Goal: Task Accomplishment & Management: Manage account settings

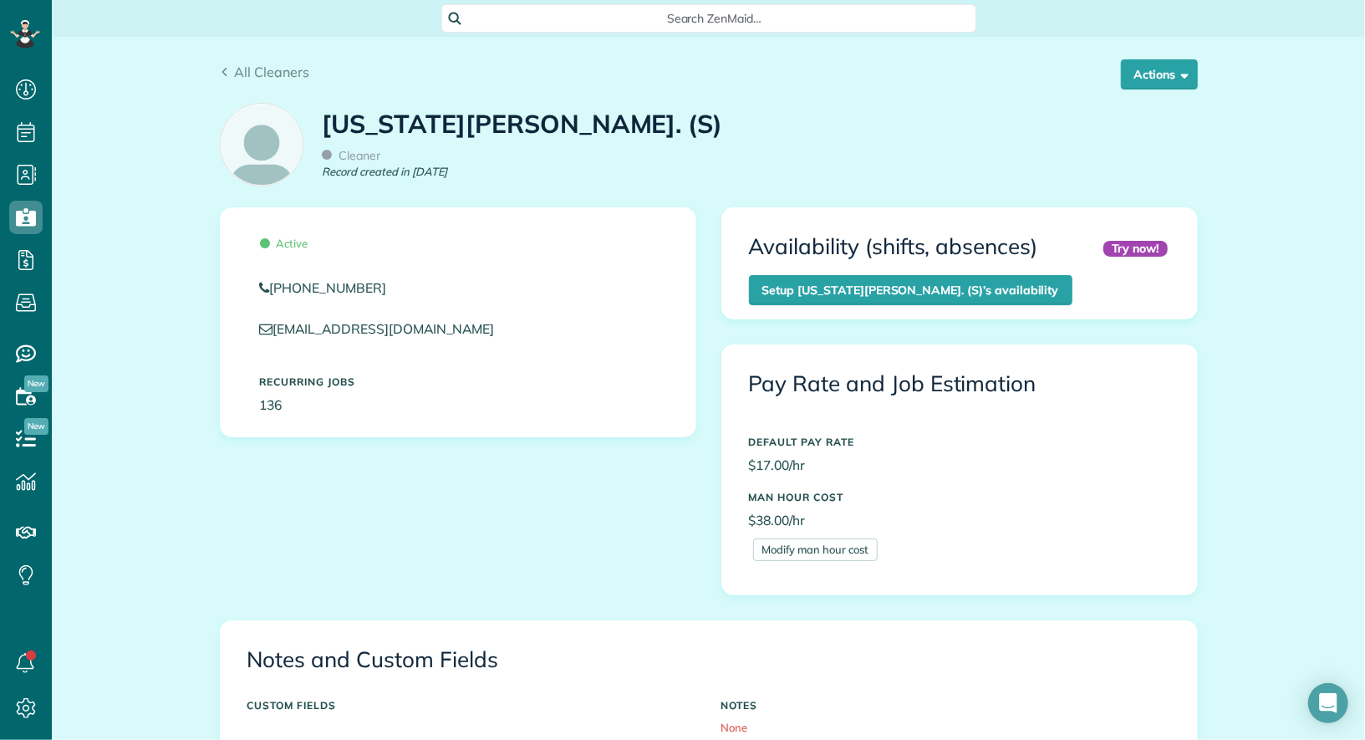
scroll to position [746, 0]
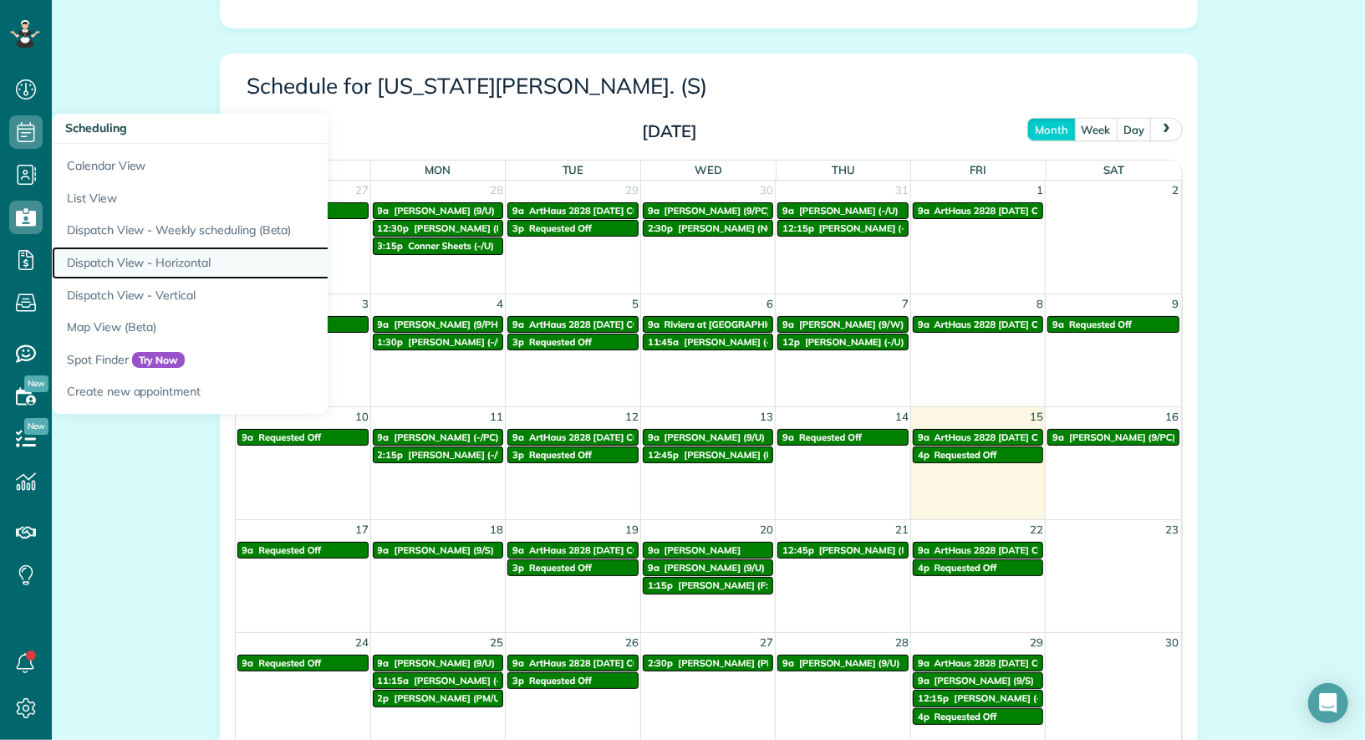
click at [151, 262] on link "Dispatch View - Horizontal" at bounding box center [261, 263] width 418 height 33
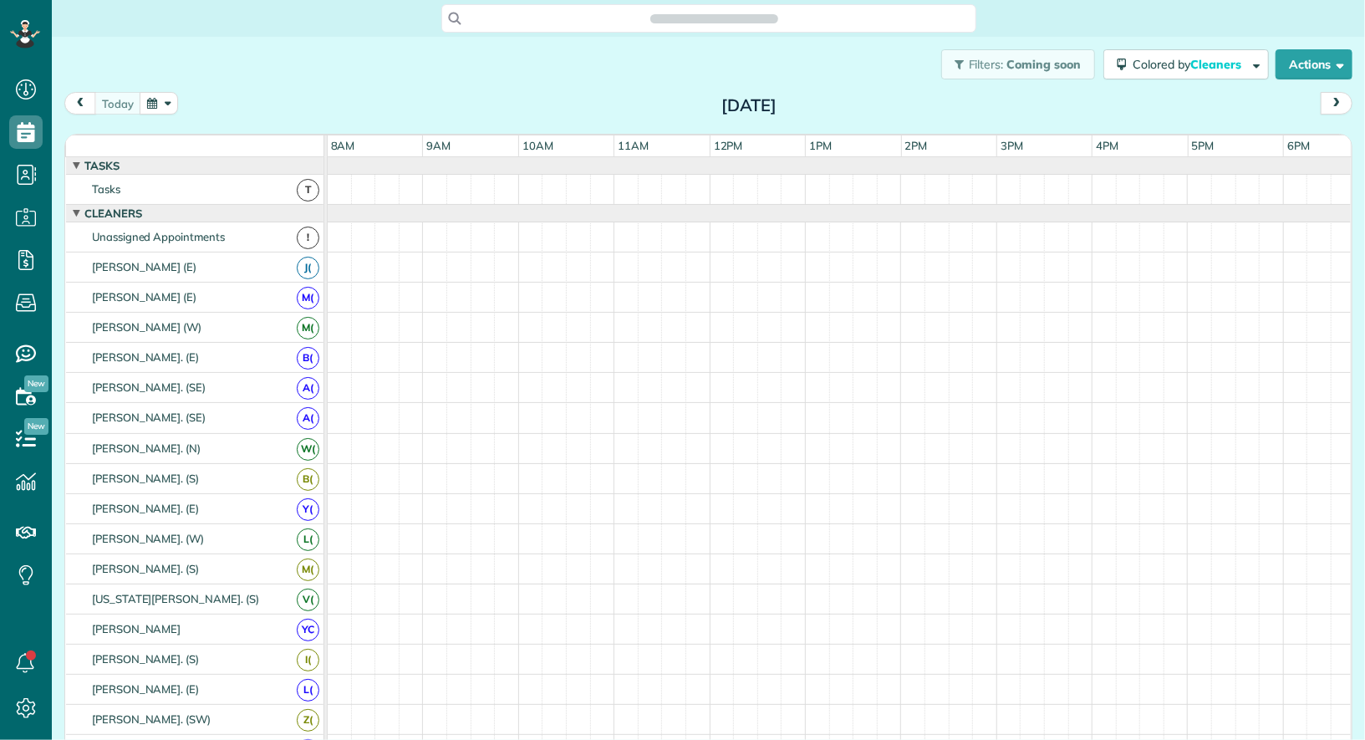
scroll to position [7, 7]
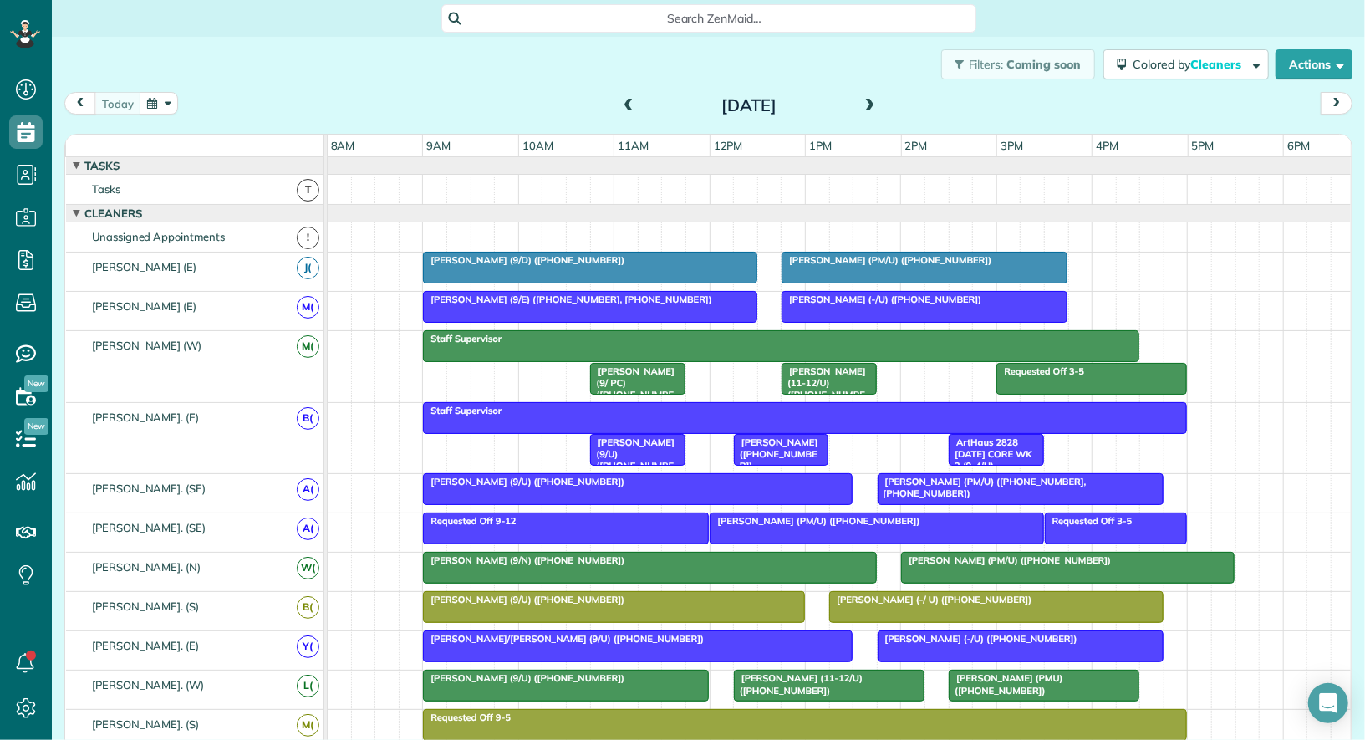
click at [864, 104] on span at bounding box center [870, 106] width 18 height 15
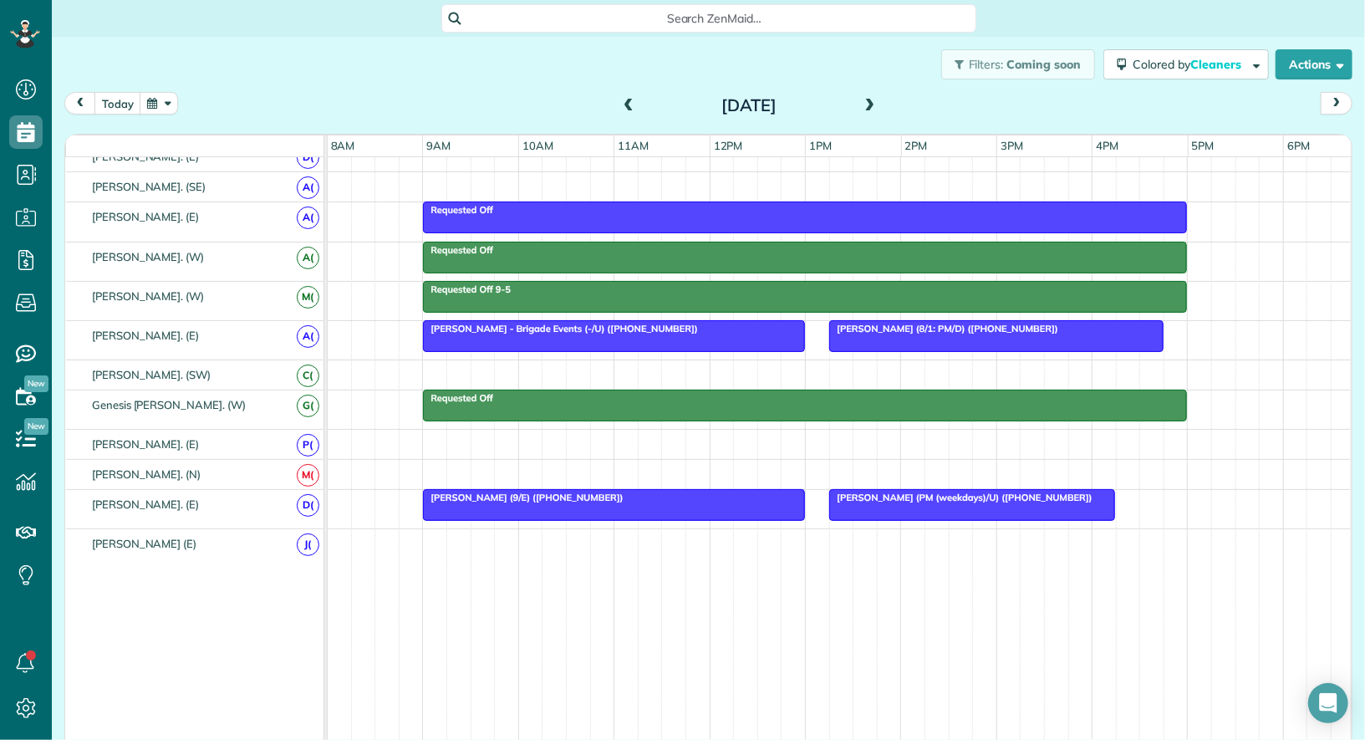
scroll to position [698, 0]
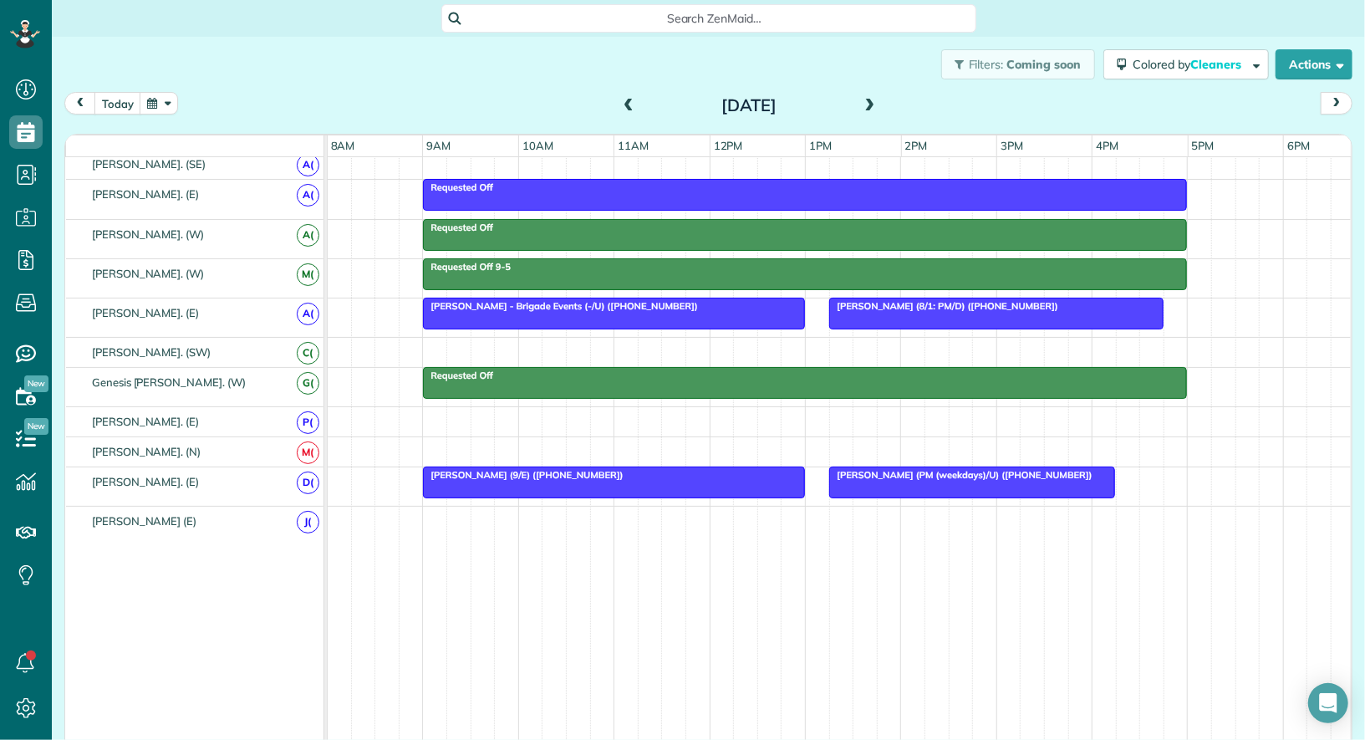
click at [651, 470] on div at bounding box center [614, 482] width 380 height 30
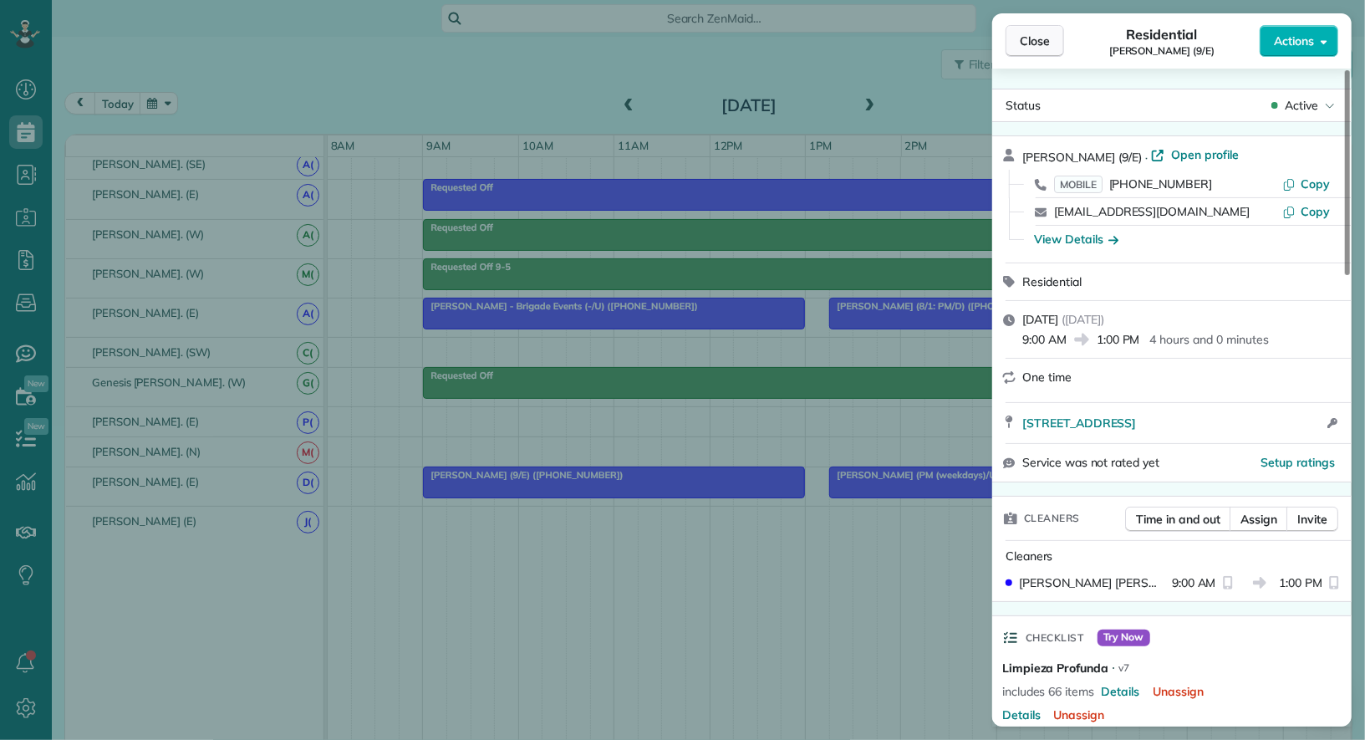
click at [1029, 43] on span "Close" at bounding box center [1034, 41] width 30 height 17
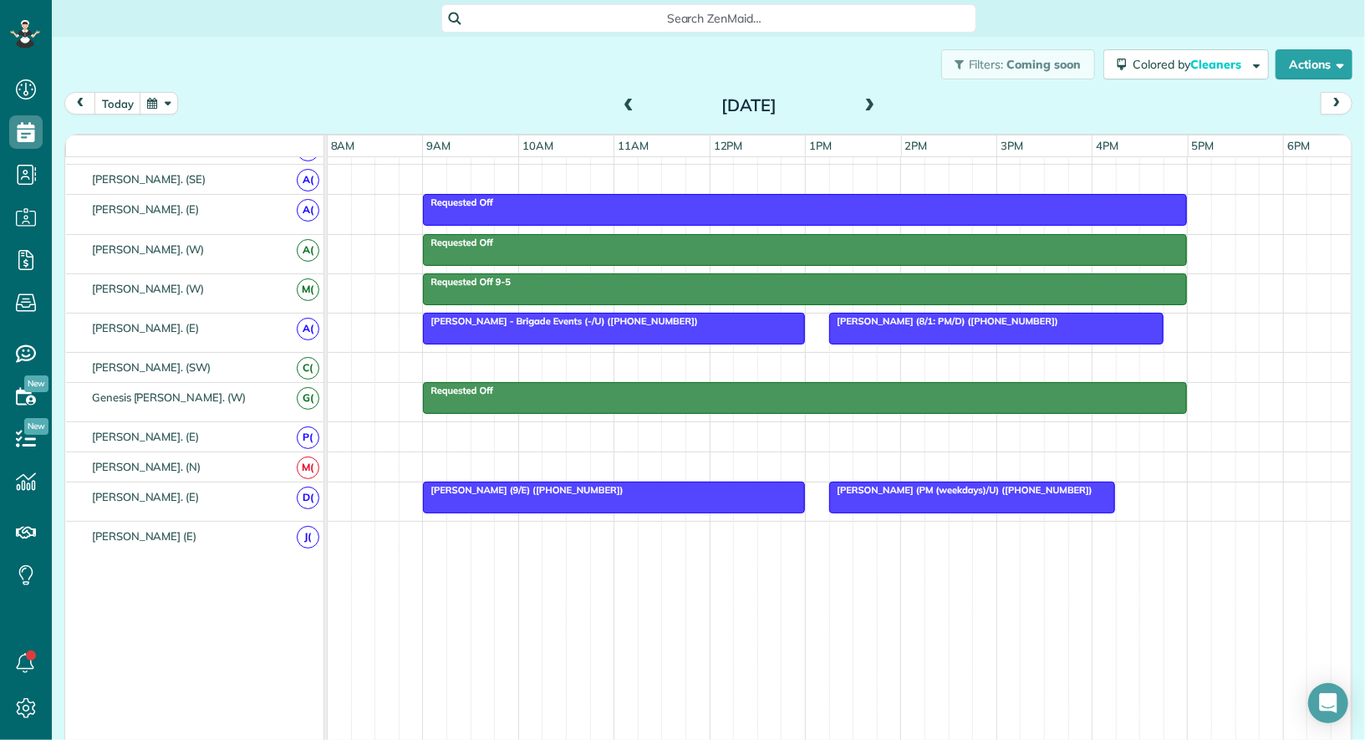
click at [927, 497] on div at bounding box center [972, 497] width 284 height 30
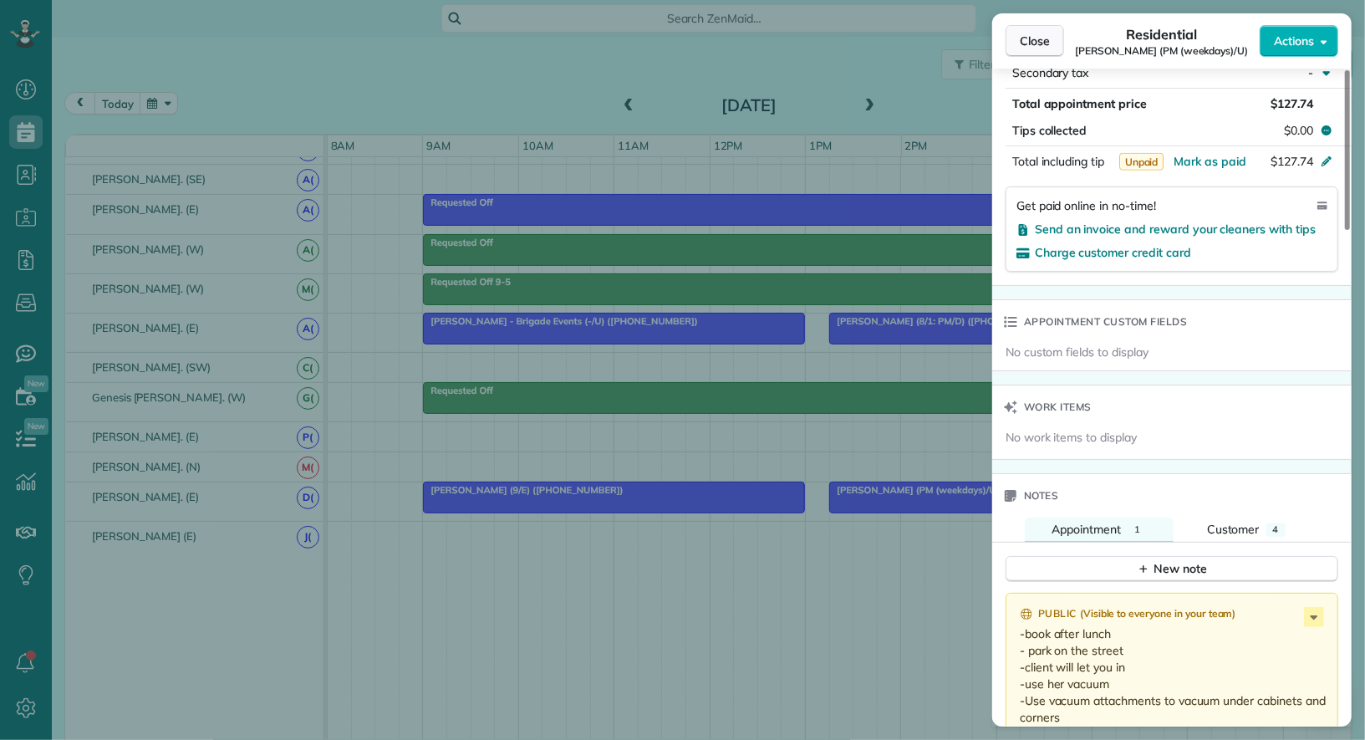
click at [1034, 33] on span "Close" at bounding box center [1034, 41] width 30 height 17
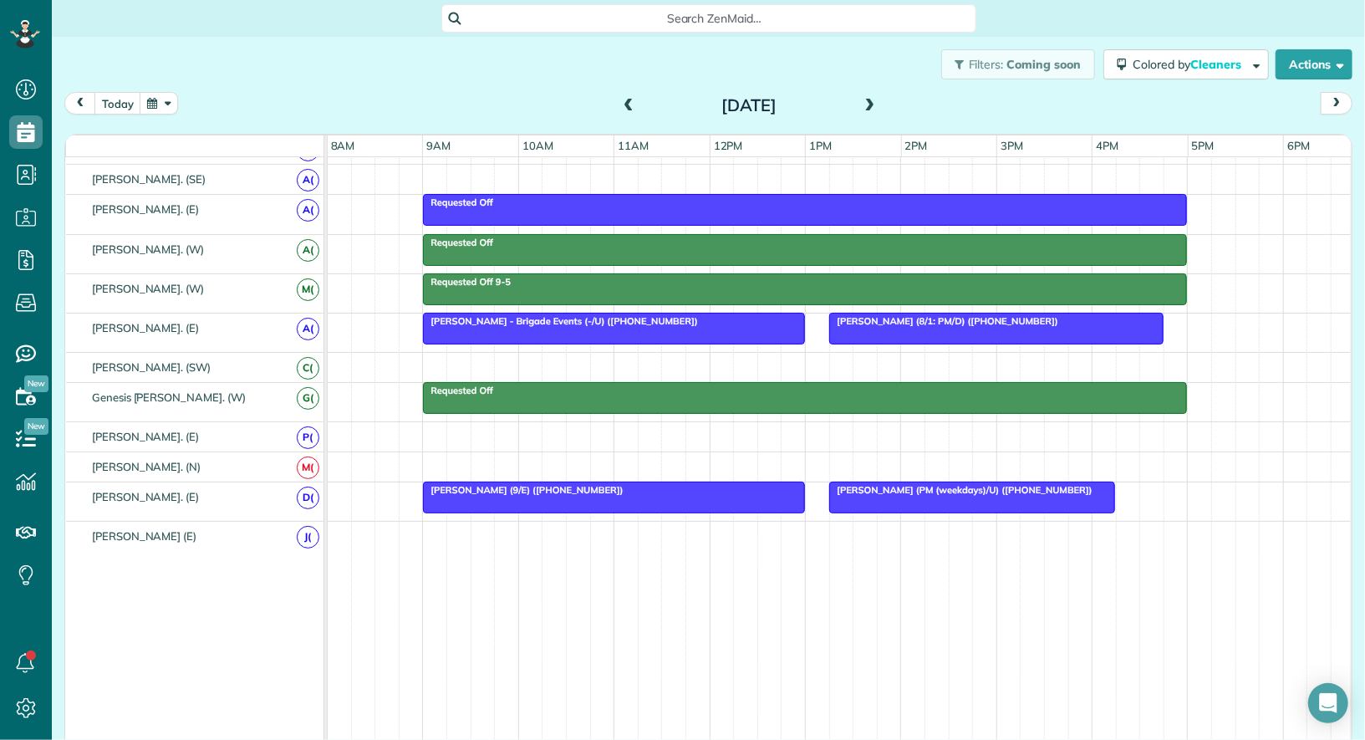
click at [879, 483] on div at bounding box center [972, 497] width 284 height 30
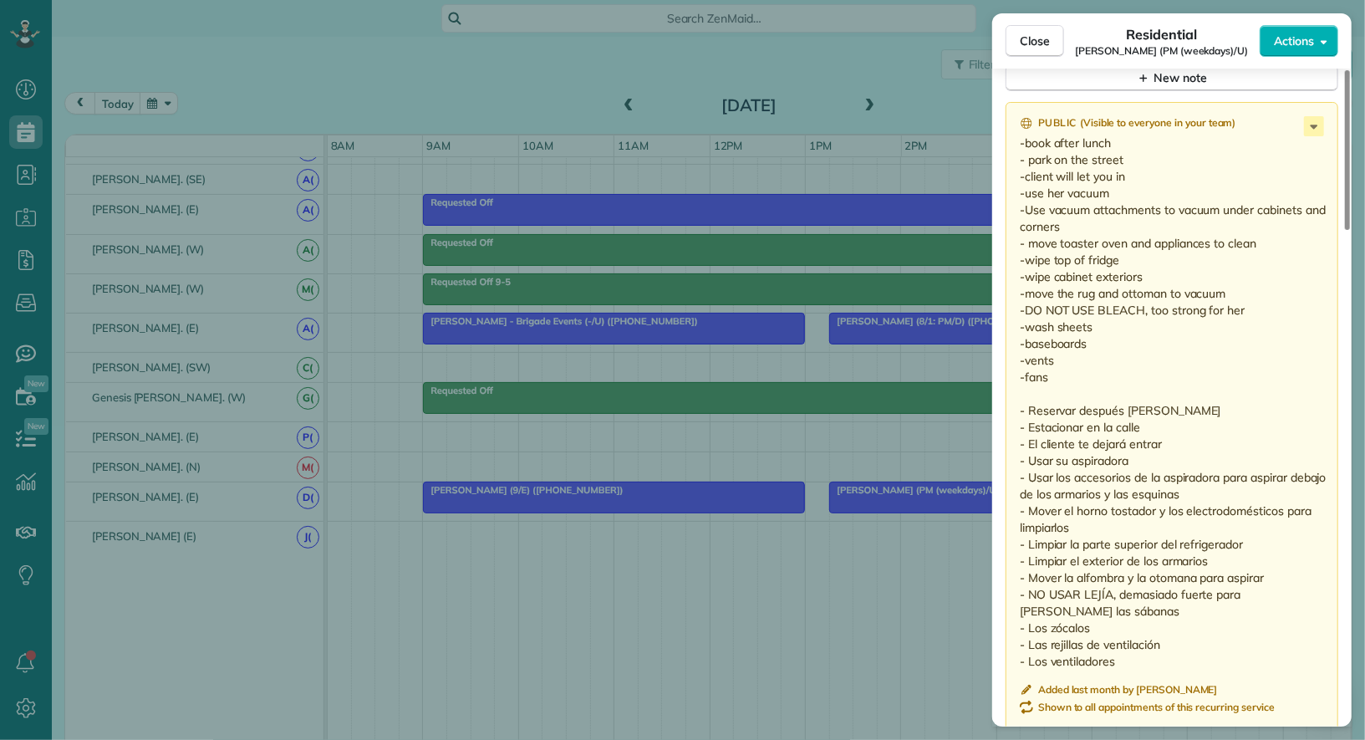
scroll to position [1482, 0]
click at [1312, 114] on icon at bounding box center [1314, 124] width 20 height 20
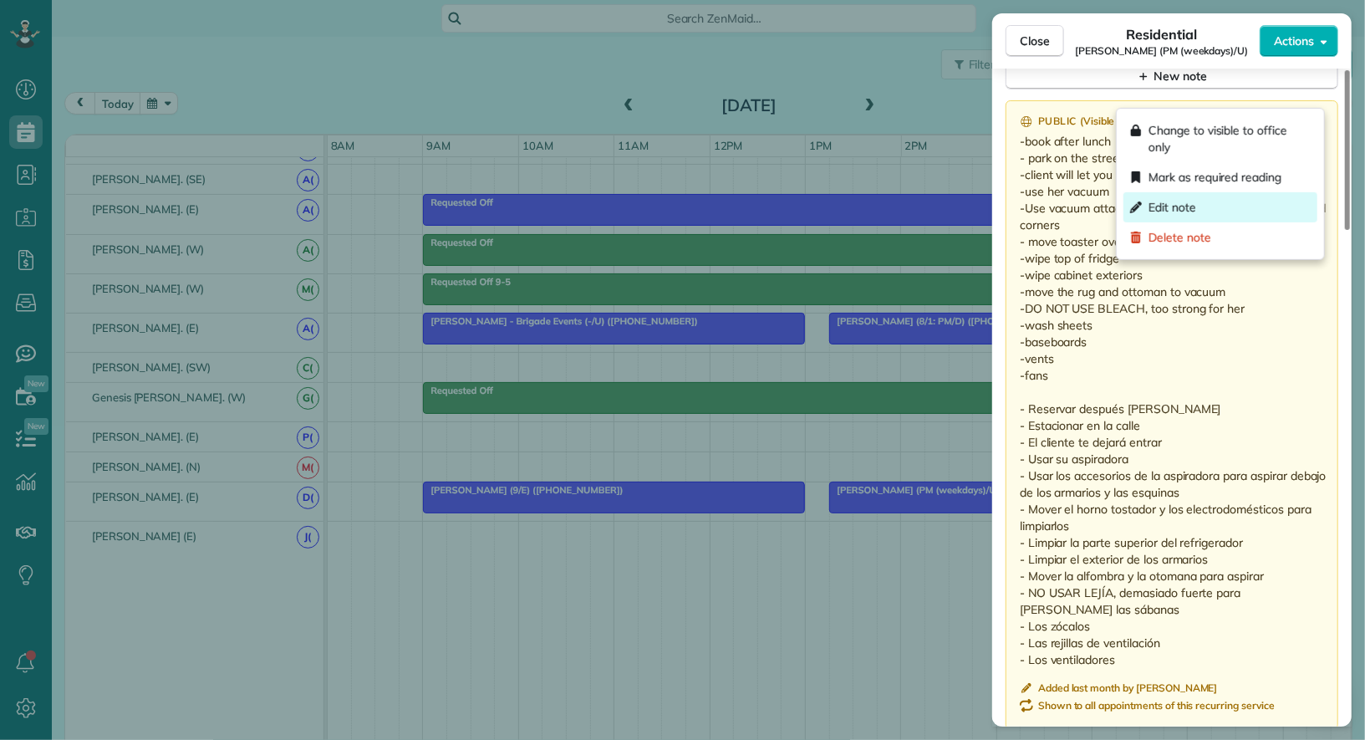
click at [1243, 202] on div "Edit note" at bounding box center [1220, 207] width 194 height 30
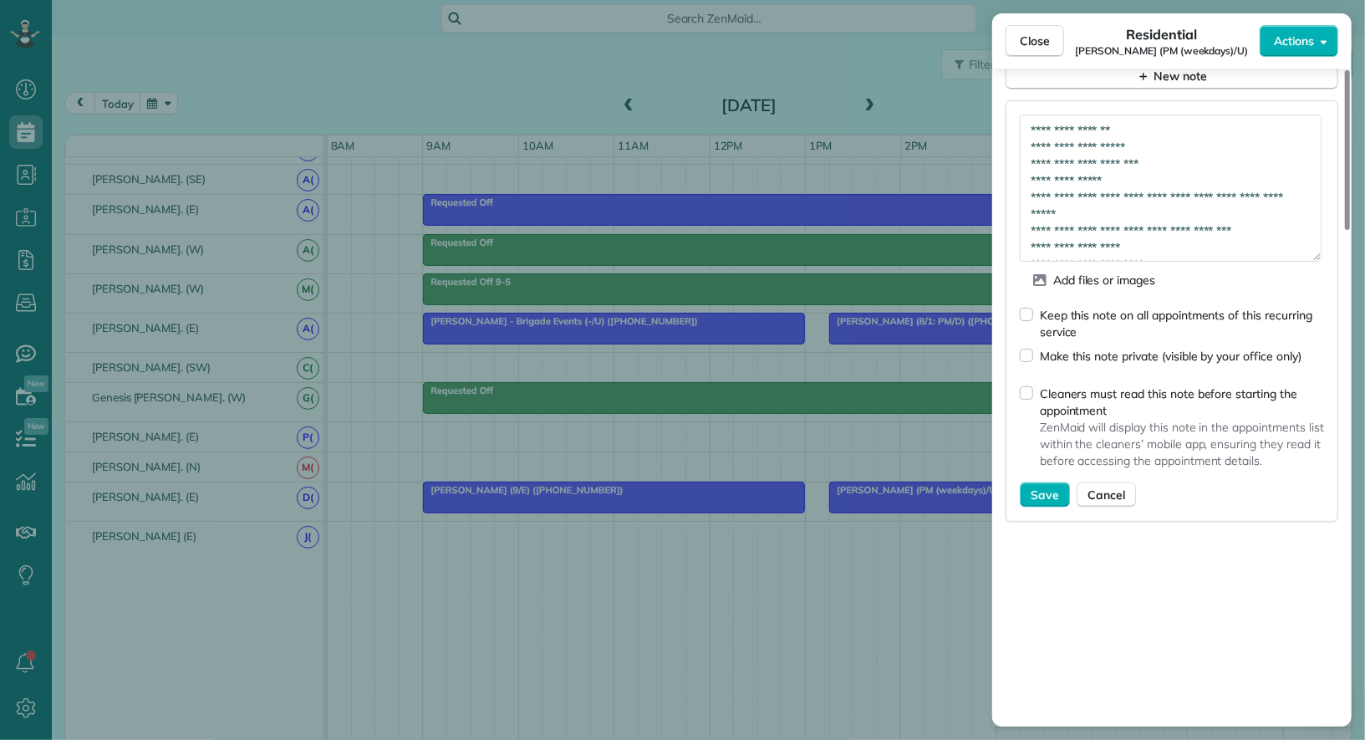
drag, startPoint x: 1317, startPoint y: 132, endPoint x: 1310, endPoint y: 250, distance: 118.0
click at [1310, 250] on textarea "**********" at bounding box center [1170, 187] width 302 height 147
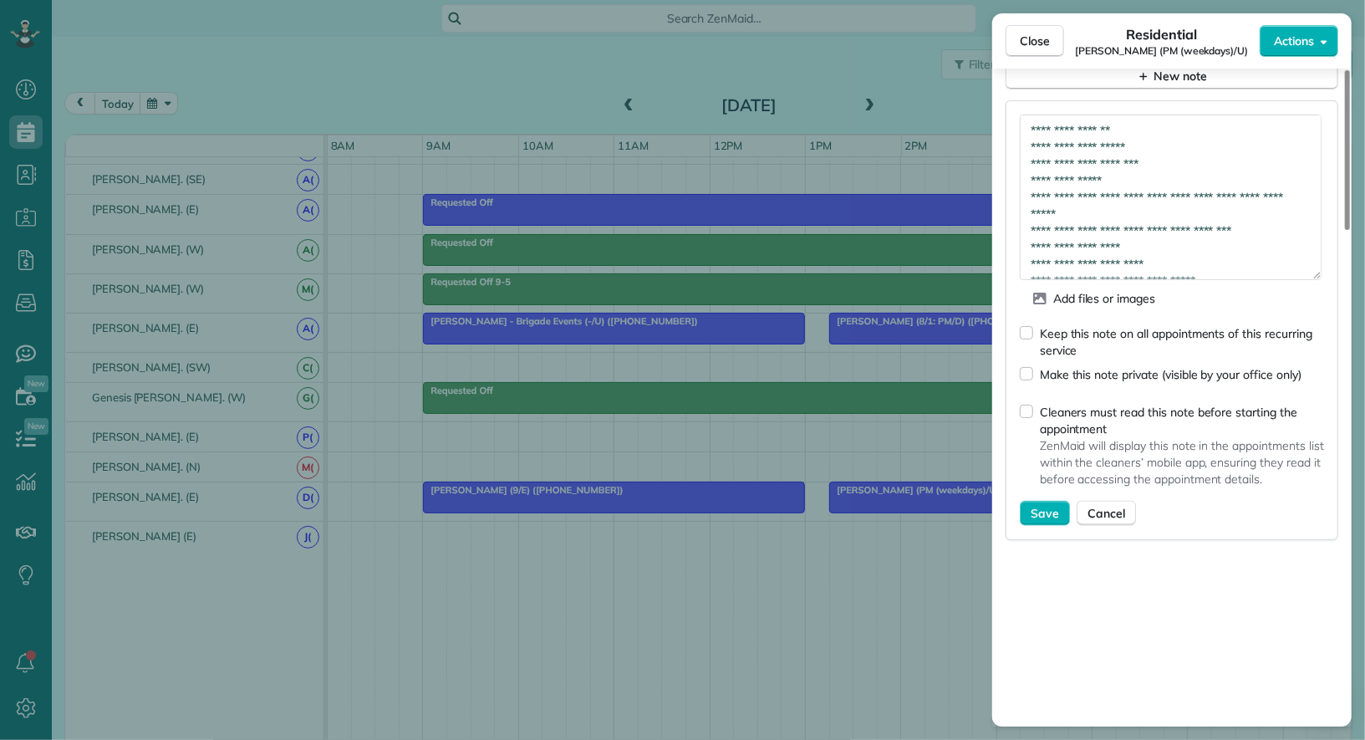
click at [1161, 325] on div "Keep this note on all appointments of this recurring service" at bounding box center [1182, 341] width 284 height 33
click at [1108, 218] on textarea "**********" at bounding box center [1170, 196] width 302 height 165
click at [1141, 239] on textarea "**********" at bounding box center [1170, 196] width 302 height 165
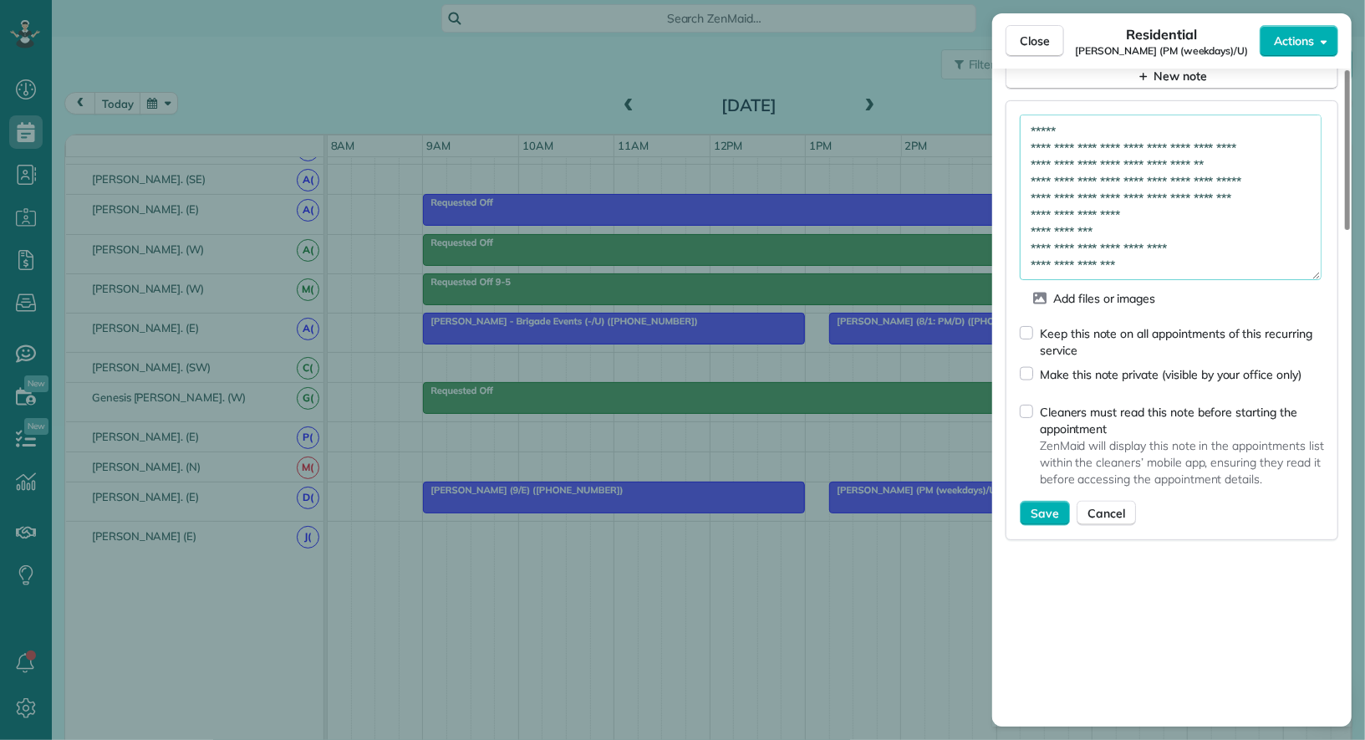
scroll to position [409, 0]
paste textarea "**********"
type textarea "**********"
click at [1043, 505] on span "Save" at bounding box center [1044, 513] width 28 height 17
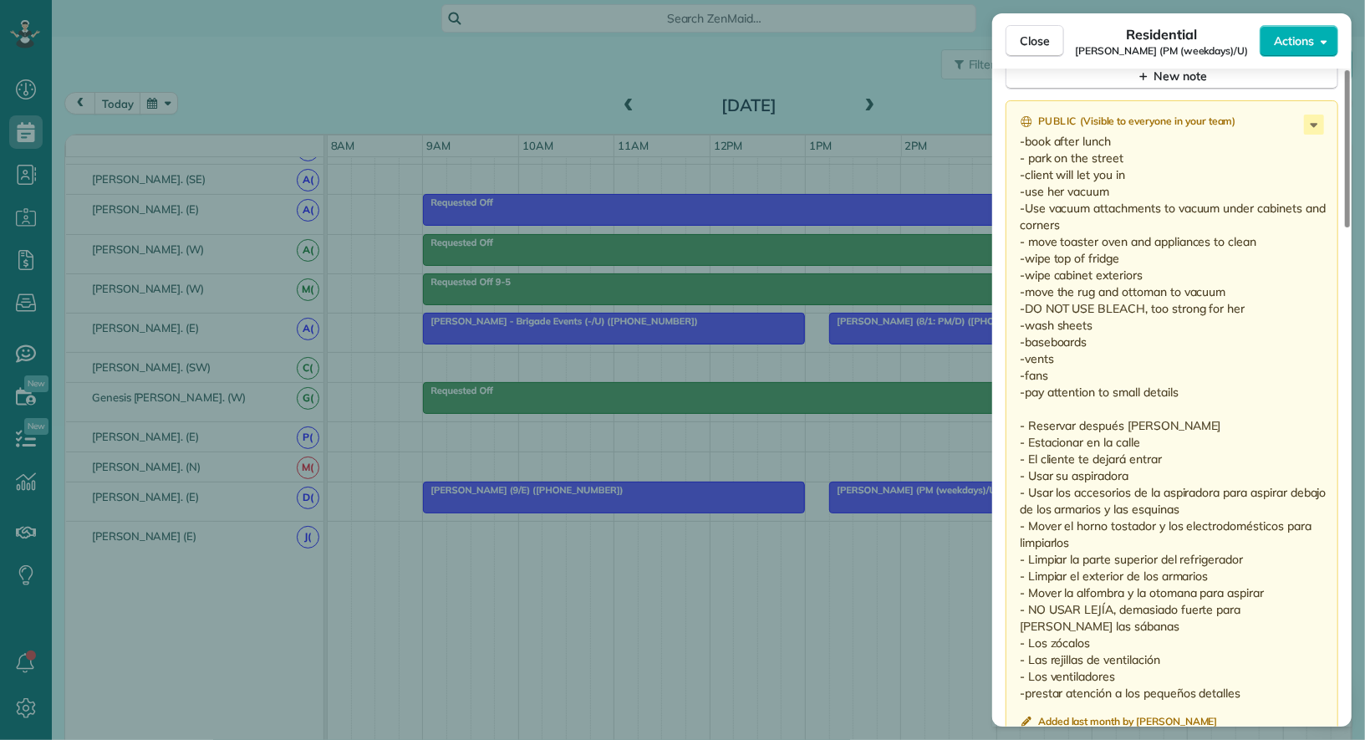
scroll to position [1482, 0]
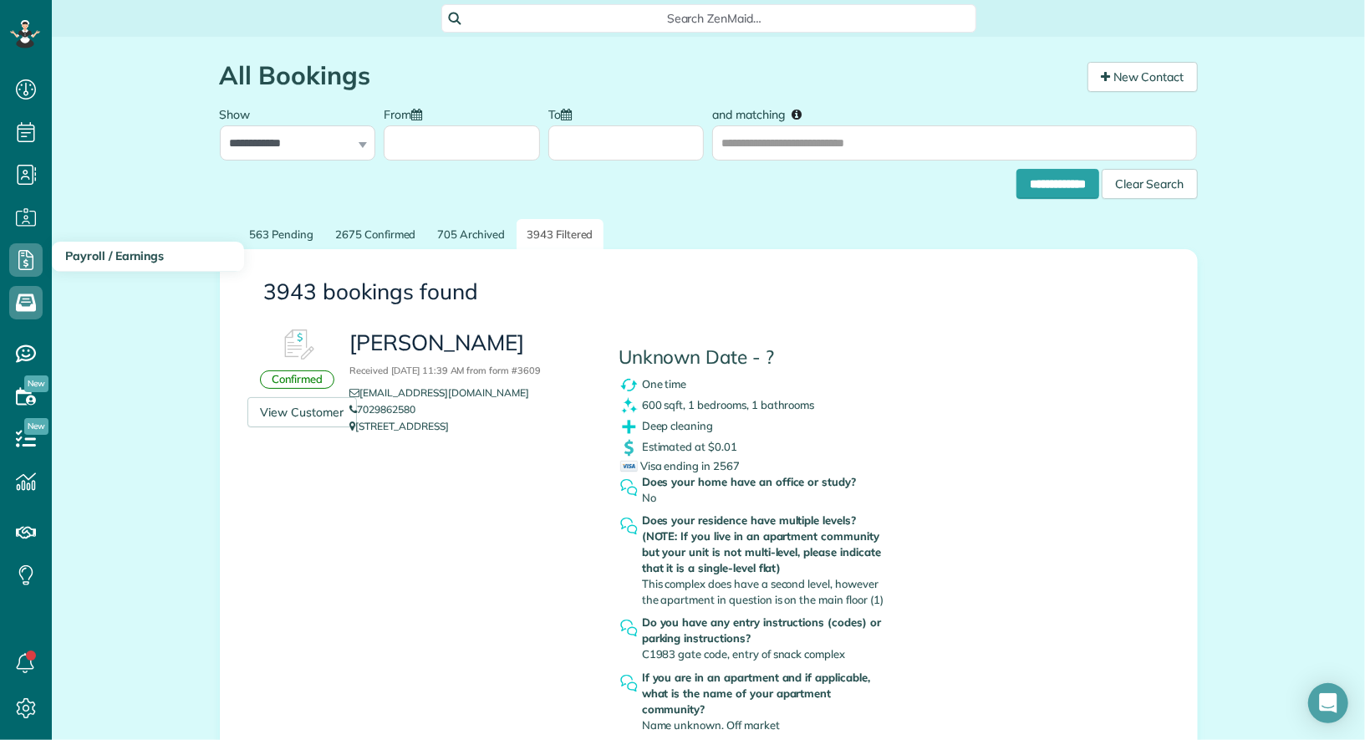
scroll to position [38, 0]
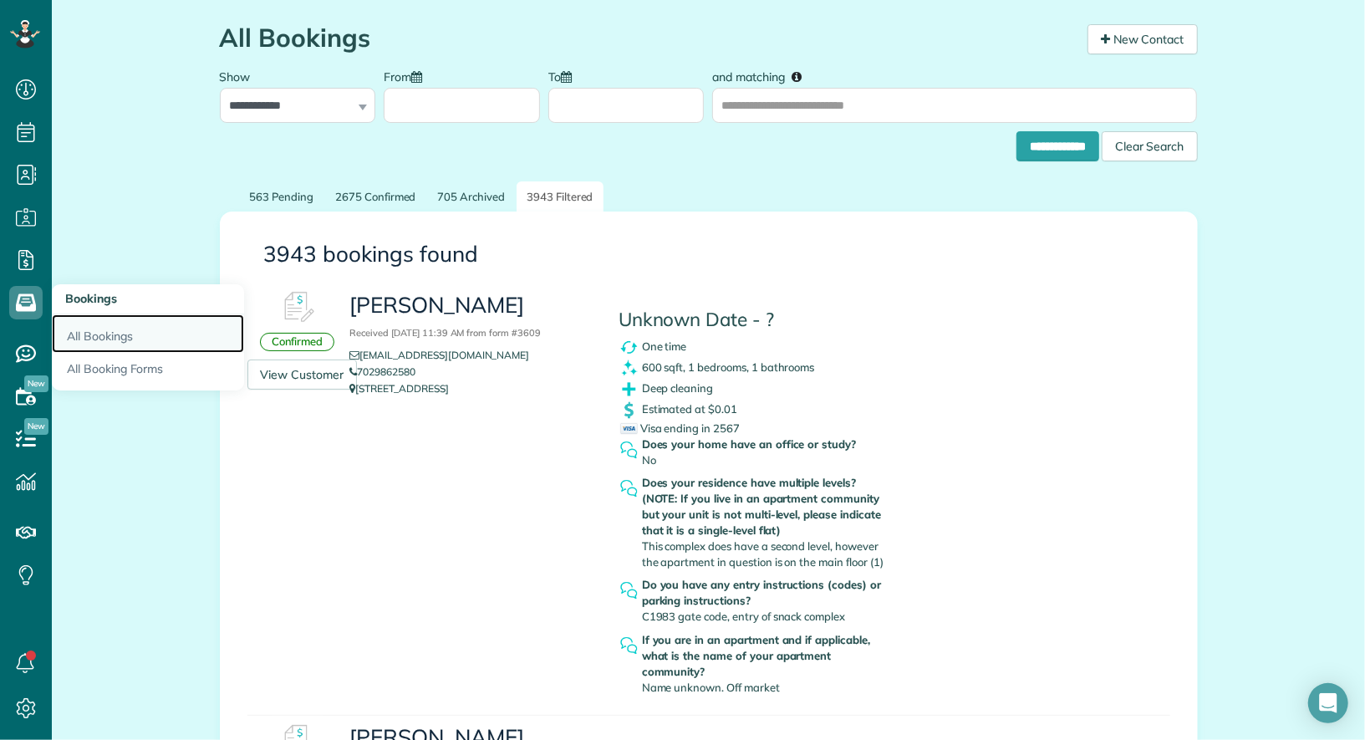
click at [109, 350] on link "All Bookings" at bounding box center [148, 333] width 192 height 38
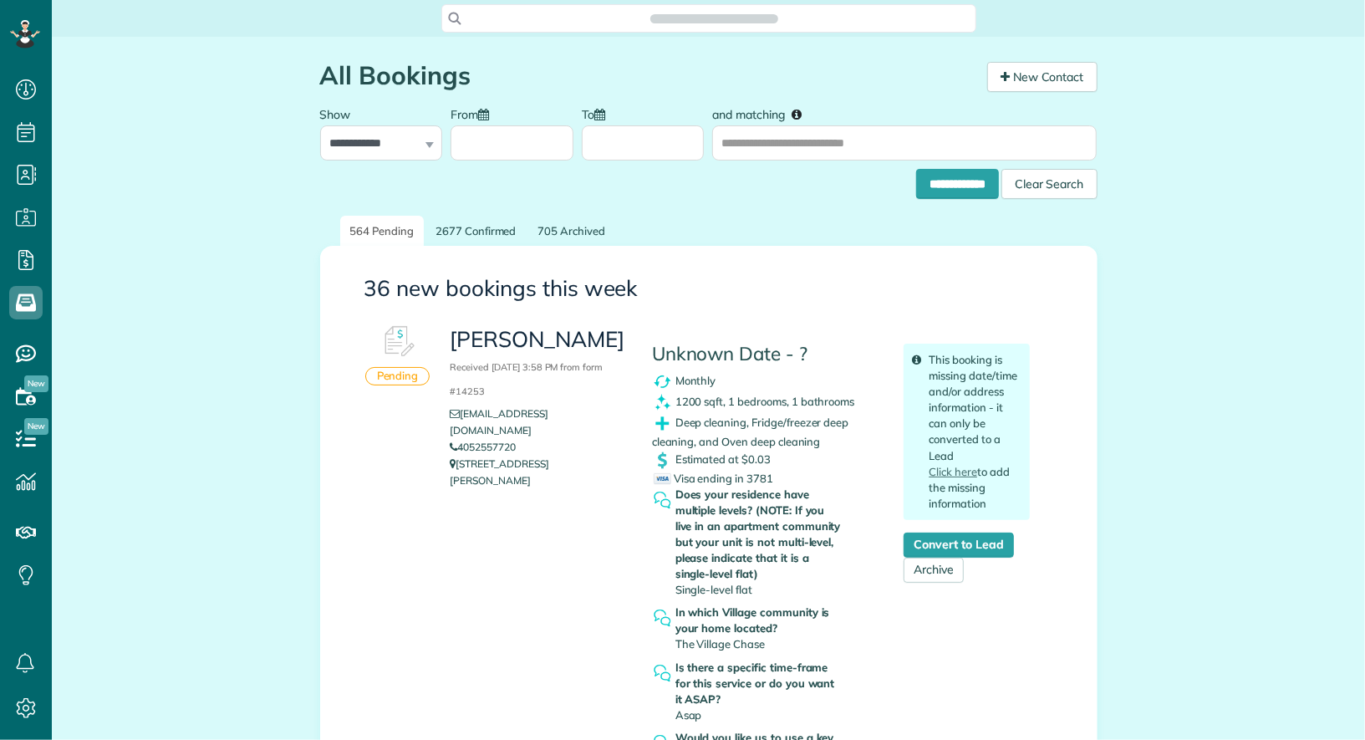
scroll to position [7, 7]
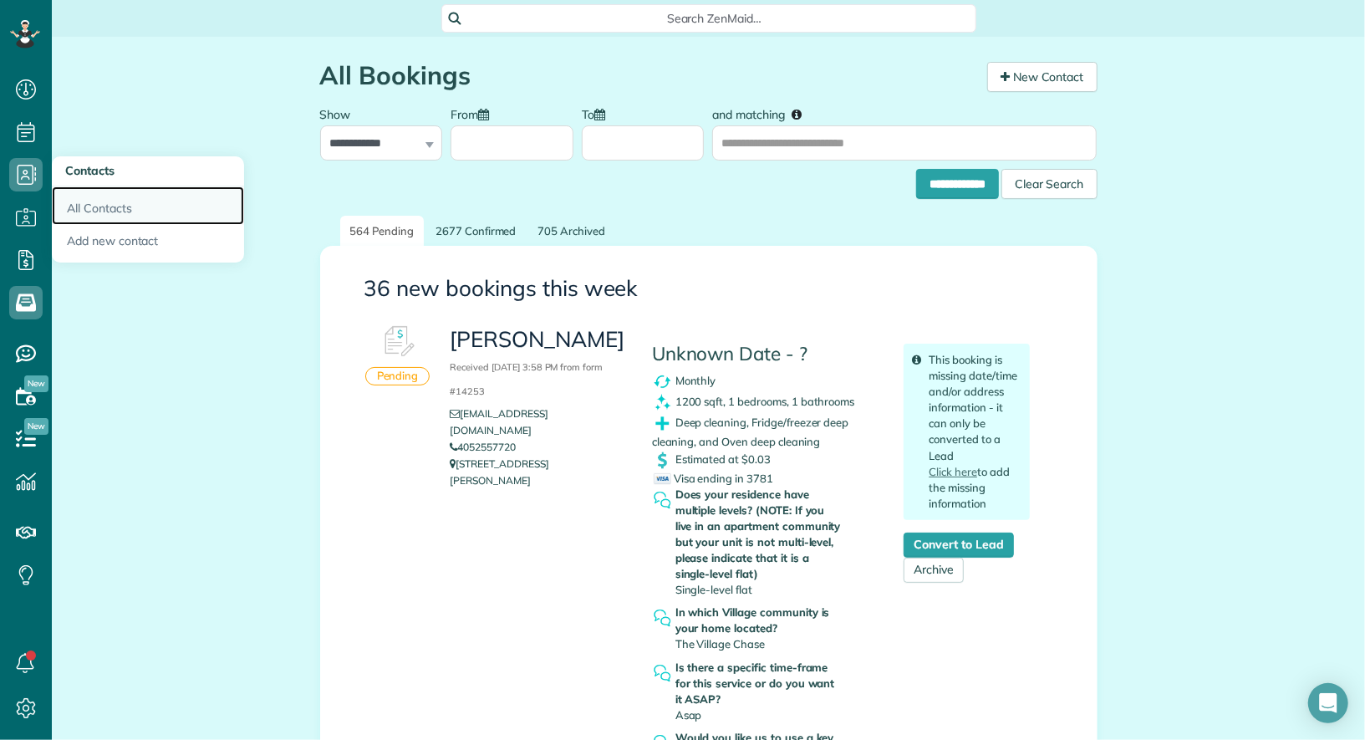
click at [79, 199] on link "All Contacts" at bounding box center [148, 205] width 192 height 38
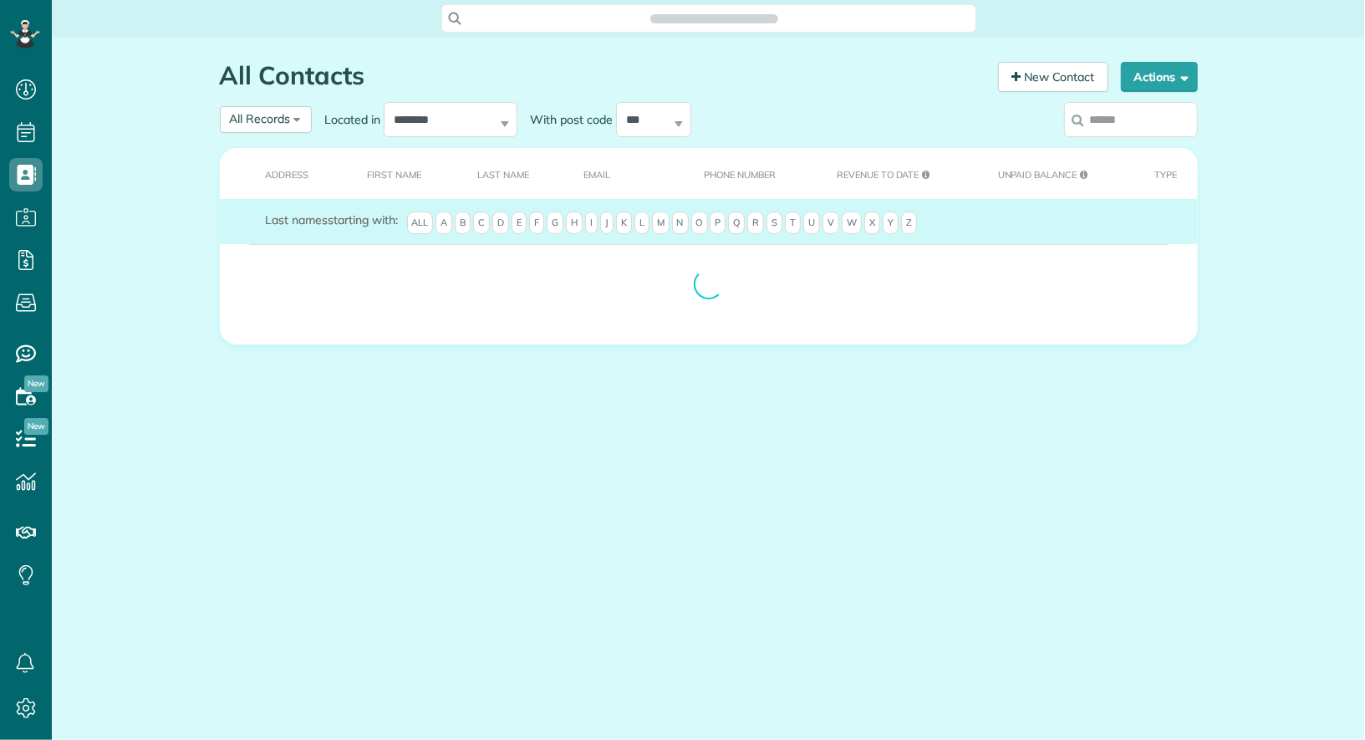
scroll to position [7, 7]
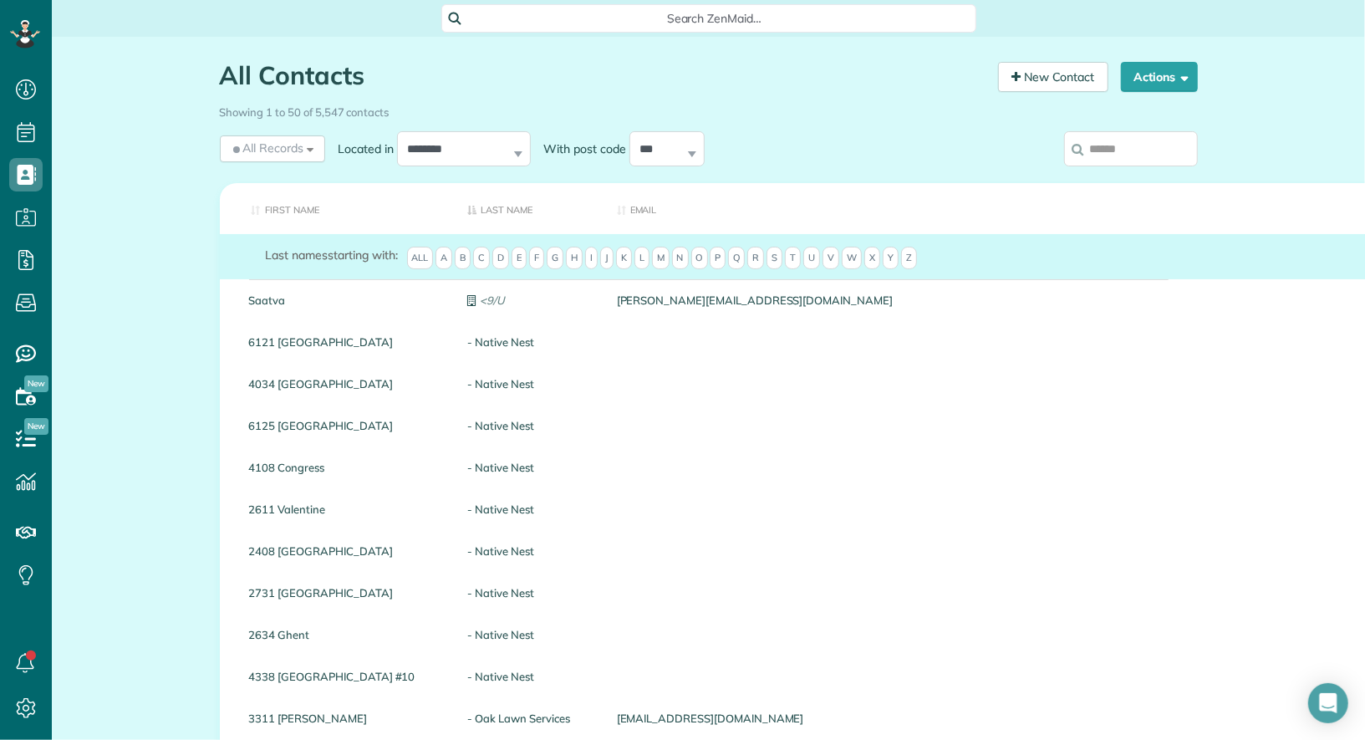
click at [1099, 142] on input "search" at bounding box center [1131, 148] width 134 height 35
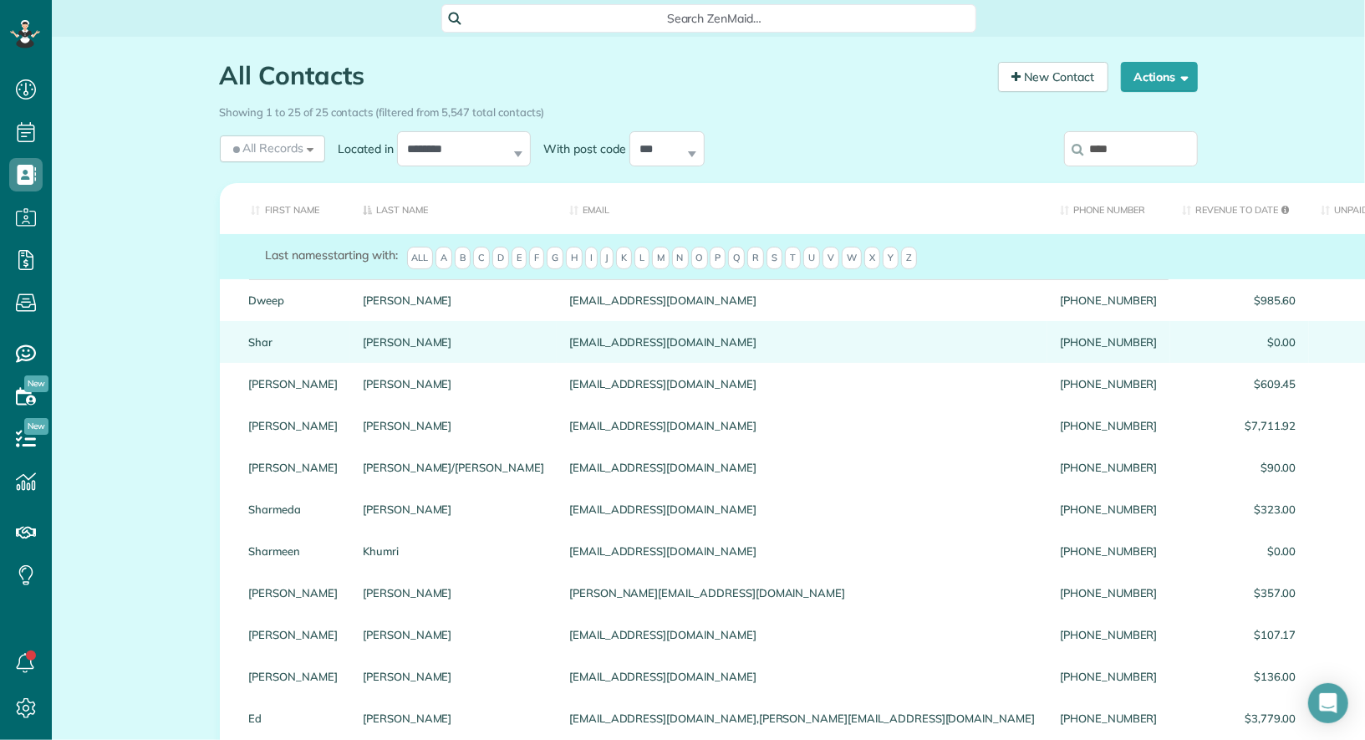
type input "****"
click at [257, 348] on link "Shar" at bounding box center [293, 342] width 89 height 12
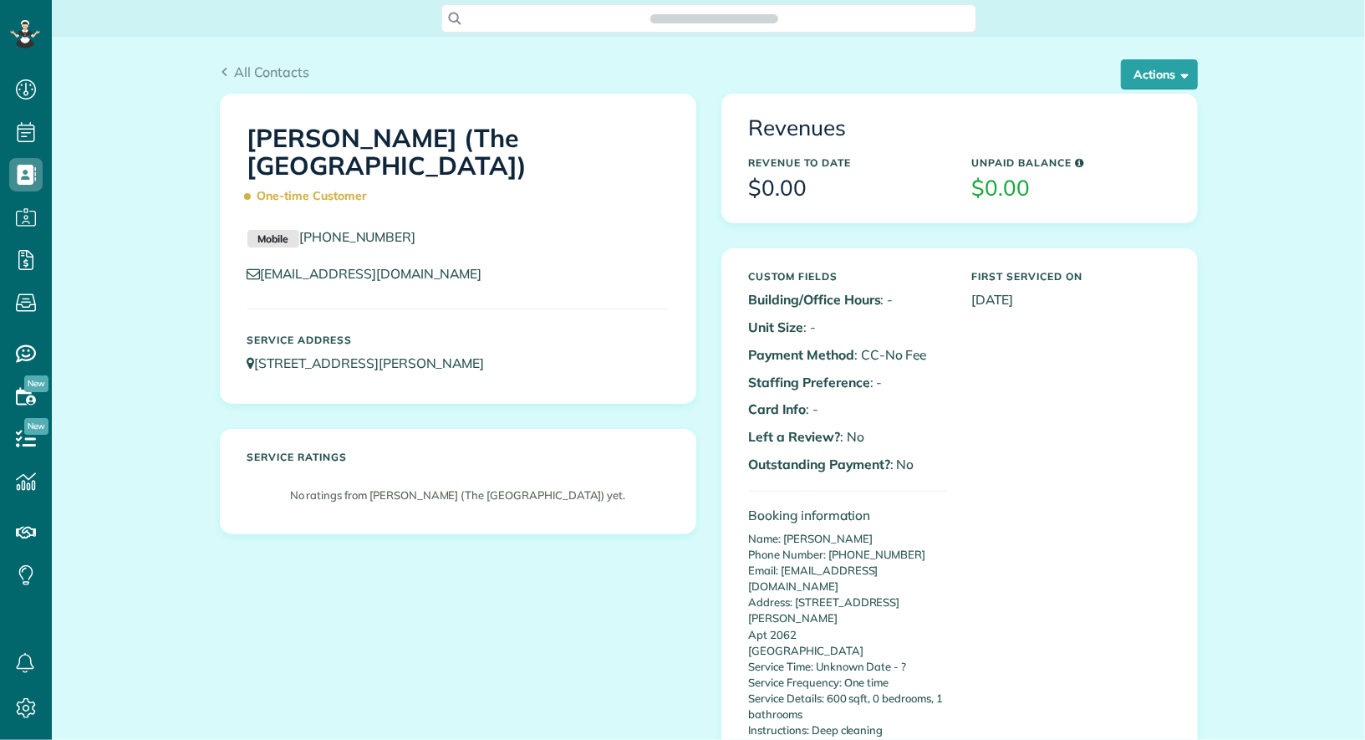
scroll to position [7, 7]
click at [1153, 70] on button "Actions" at bounding box center [1159, 74] width 77 height 30
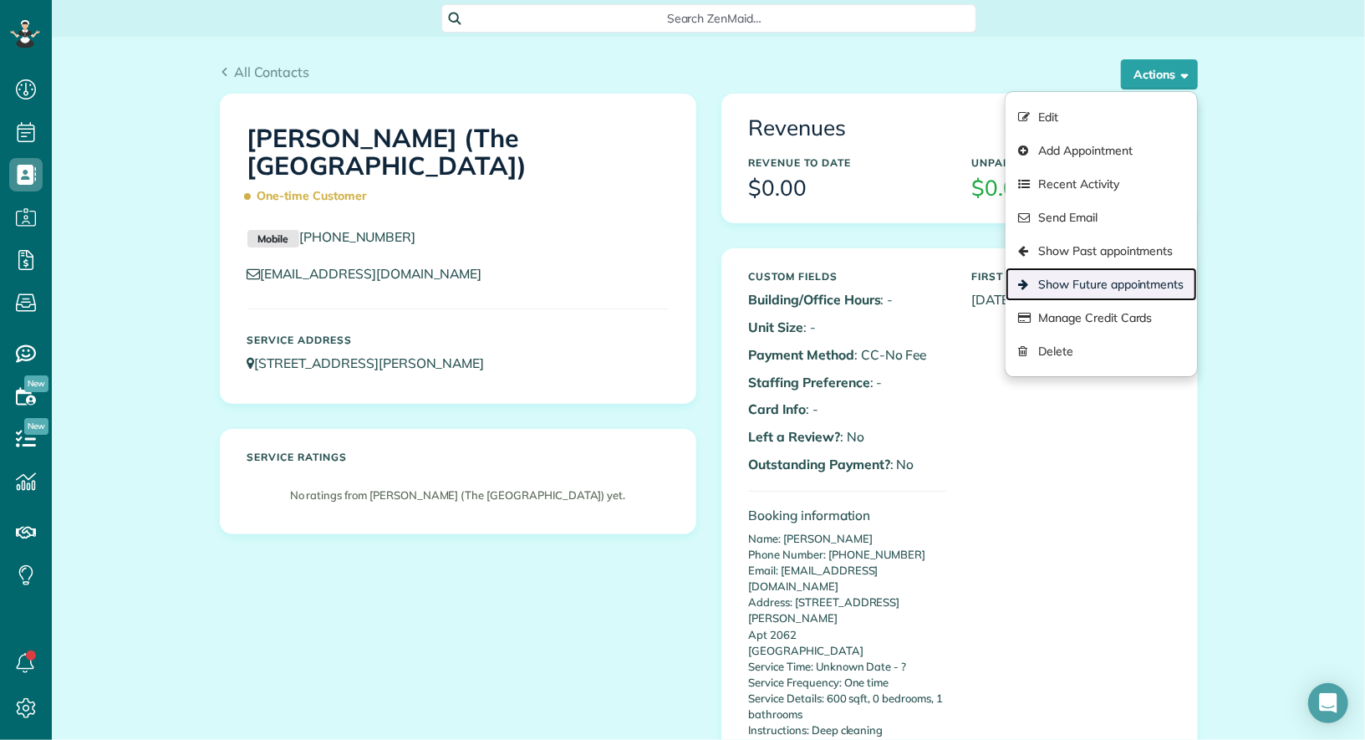
click at [1121, 277] on link "Show Future appointments" at bounding box center [1100, 283] width 191 height 33
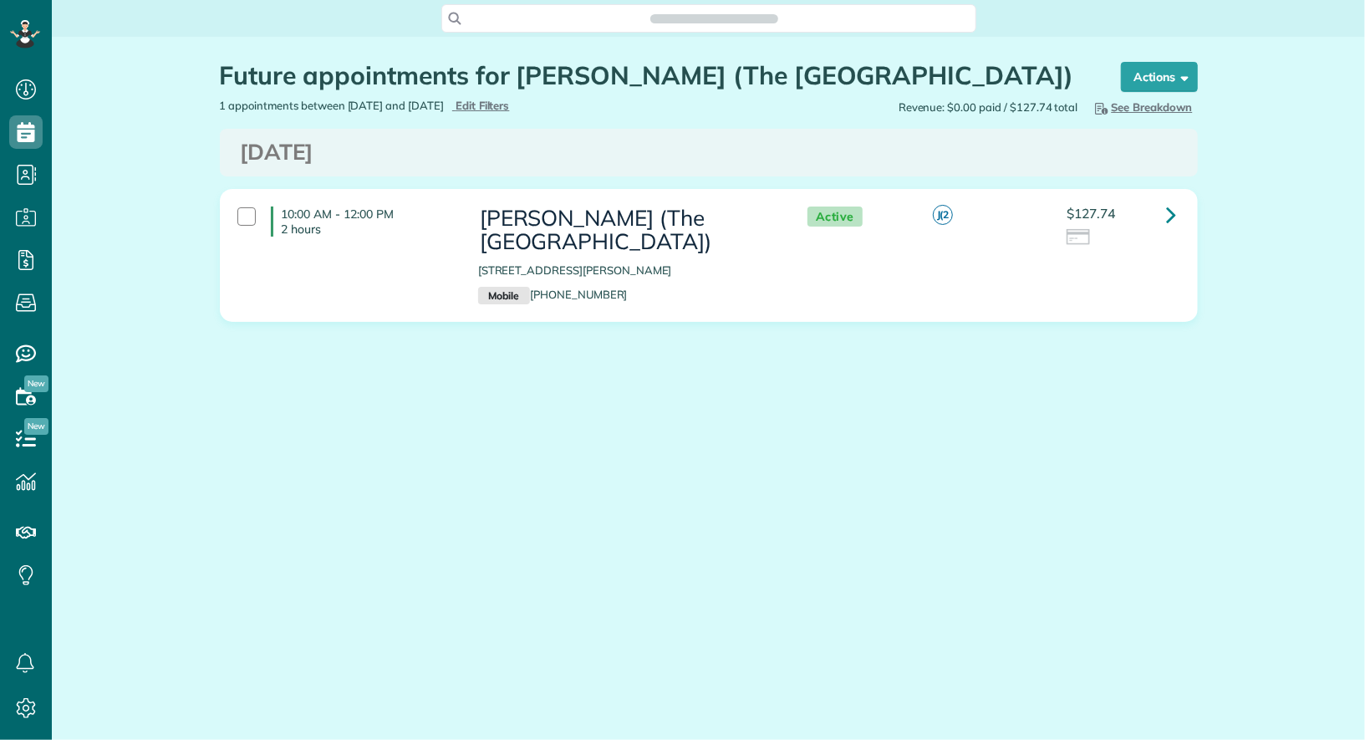
scroll to position [740, 51]
click at [1171, 209] on icon at bounding box center [1172, 214] width 10 height 29
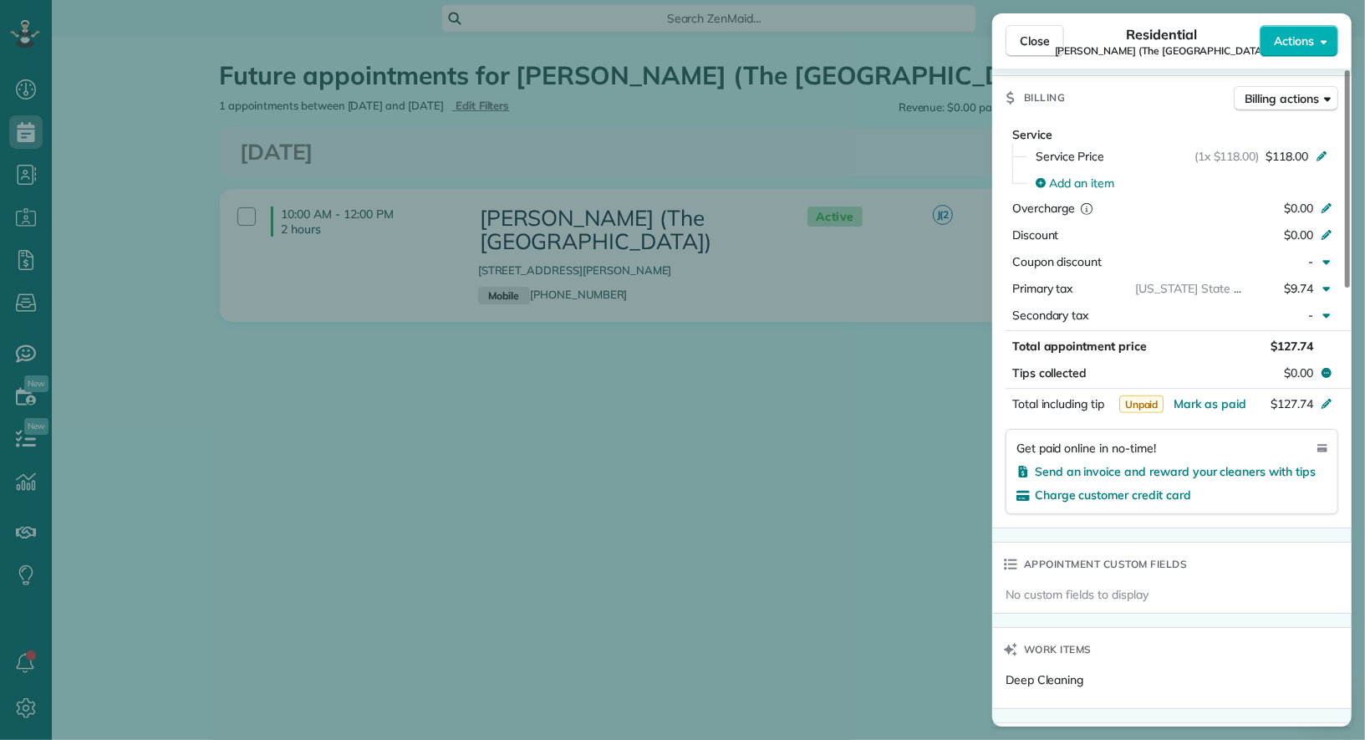
scroll to position [683, 0]
